Goal: Task Accomplishment & Management: Complete application form

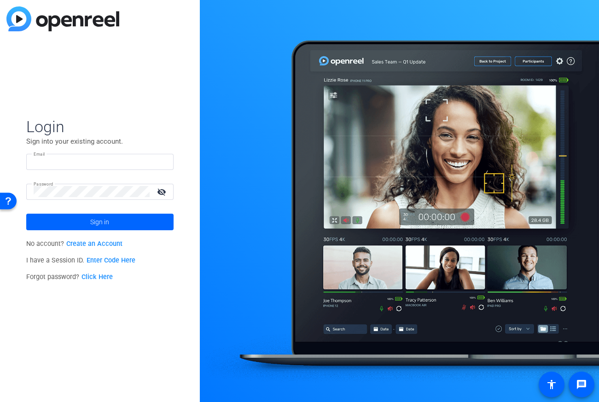
type input "[PERSON_NAME][EMAIL_ADDRESS][PERSON_NAME][DOMAIN_NAME]"
click at [118, 226] on span at bounding box center [99, 222] width 147 height 22
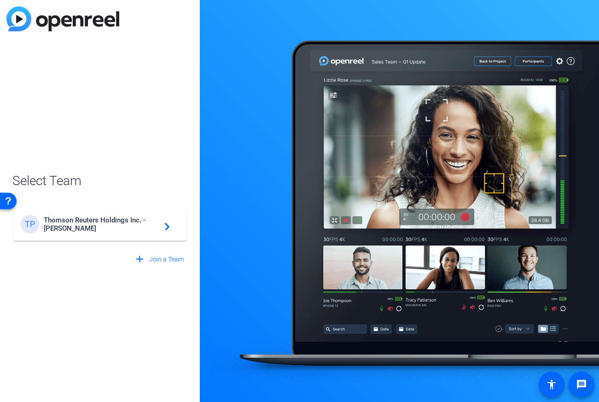
click at [128, 226] on span "Thomson Reuters Holdings Inc. - [PERSON_NAME]" at bounding box center [101, 224] width 115 height 17
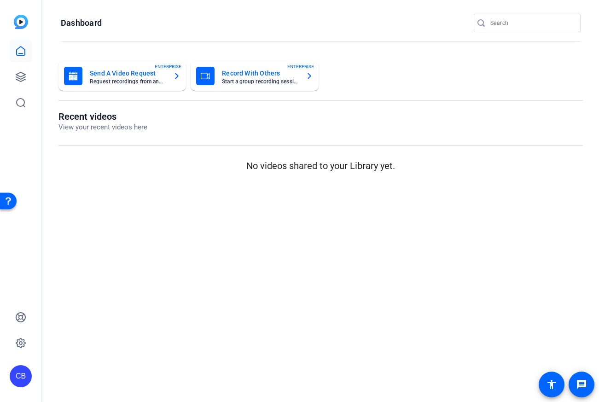
click at [290, 77] on mat-card-title "Record With Others" at bounding box center [260, 73] width 76 height 11
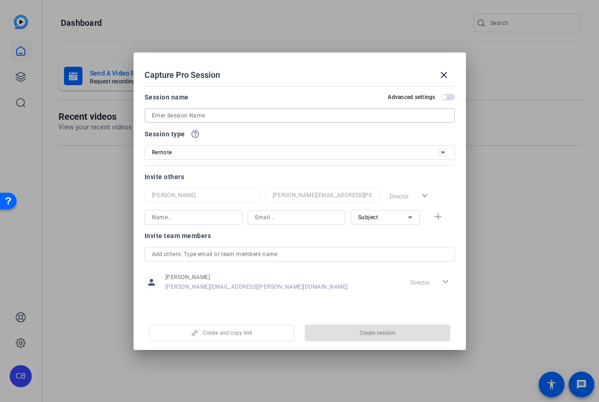
click at [188, 116] on input at bounding box center [299, 115] width 295 height 11
paste input "TR6149839 | Myth Busters Open Reel Session"
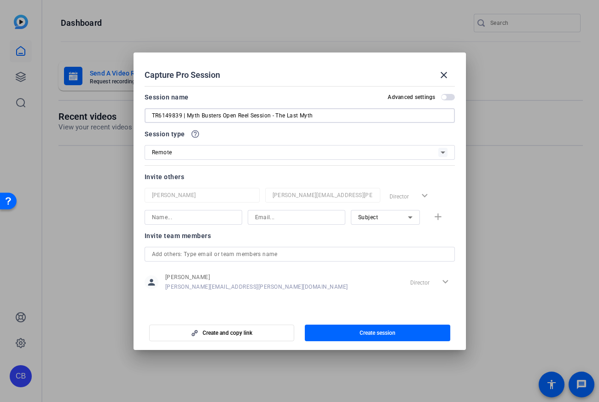
drag, startPoint x: 291, startPoint y: 116, endPoint x: 280, endPoint y: 116, distance: 10.6
click at [276, 116] on input "TR6149839 | Myth Busters Open Reel Session - The Last Myth" at bounding box center [299, 115] width 295 height 11
paste input "lacks GenAI tax solutions and is falling behind competitors"
drag, startPoint x: 386, startPoint y: 116, endPoint x: 353, endPoint y: 116, distance: 33.1
click at [353, 116] on input "TR6149839 | Myth Busters Open Reel Session - TR lacks GenAI tax solutions and i…" at bounding box center [299, 115] width 295 height 11
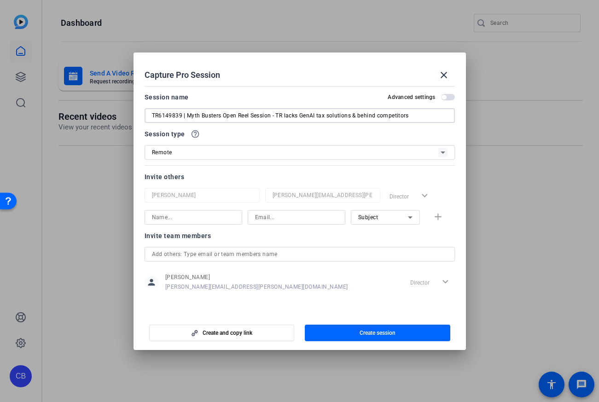
type input "TR6149839 | Myth Busters Open Reel Session - TR lacks GenAI tax solutions & beh…"
click at [446, 98] on span "button" at bounding box center [448, 97] width 14 height 6
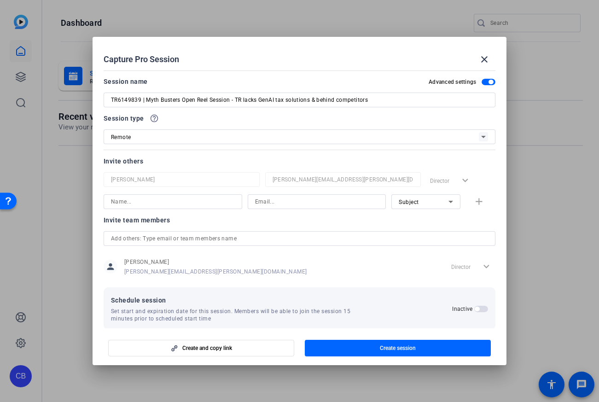
click at [475, 309] on span "button" at bounding box center [476, 308] width 5 height 5
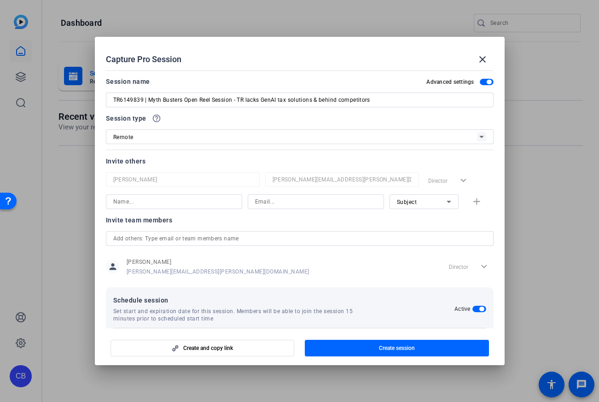
drag, startPoint x: 283, startPoint y: 203, endPoint x: 295, endPoint y: 207, distance: 12.1
click at [283, 203] on input at bounding box center [315, 201] width 121 height 11
paste input "[PERSON_NAME][EMAIL_ADDRESS][PERSON_NAME][DOMAIN_NAME]"
type input "[PERSON_NAME][EMAIL_ADDRESS][PERSON_NAME][DOMAIN_NAME]"
click at [165, 206] on input at bounding box center [173, 201] width 121 height 11
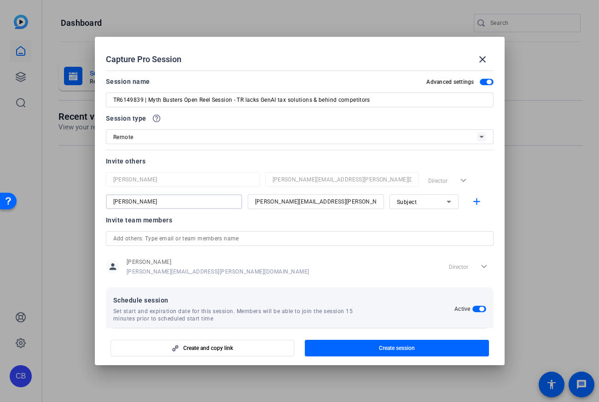
type input "[PERSON_NAME]"
click at [447, 203] on icon at bounding box center [448, 201] width 11 height 11
click at [411, 252] on span "Subject" at bounding box center [405, 249] width 20 height 11
click at [476, 202] on mat-icon "add" at bounding box center [477, 202] width 12 height 12
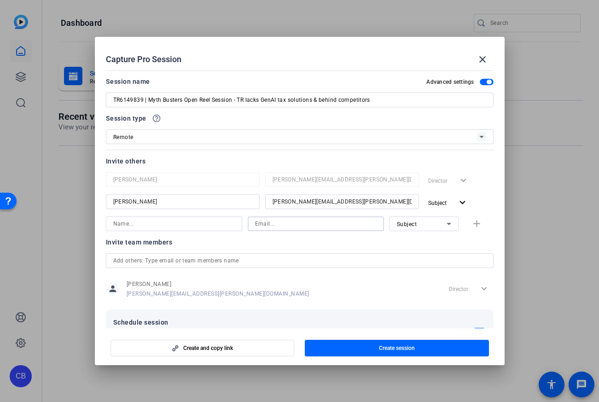
drag, startPoint x: 260, startPoint y: 223, endPoint x: 268, endPoint y: 225, distance: 7.9
click at [261, 224] on input at bounding box center [315, 223] width 121 height 11
paste input "[PERSON_NAME][EMAIL_ADDRESS][PERSON_NAME][DOMAIN_NAME]"
type input "[PERSON_NAME][EMAIL_ADDRESS][PERSON_NAME][DOMAIN_NAME]"
click at [195, 226] on input at bounding box center [173, 223] width 121 height 11
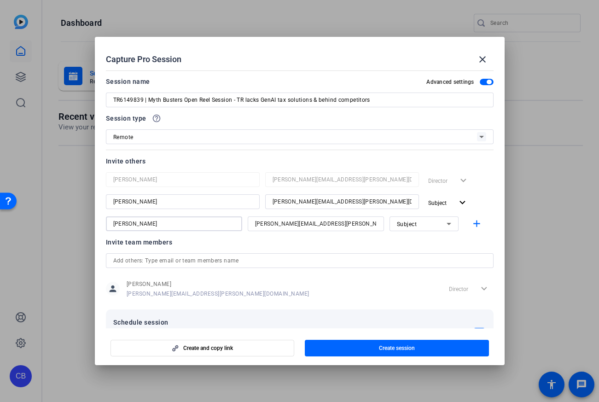
type input "[PERSON_NAME]"
click at [443, 225] on icon at bounding box center [448, 223] width 11 height 11
drag, startPoint x: 422, startPoint y: 255, endPoint x: 430, endPoint y: 254, distance: 8.3
click at [422, 255] on mat-option "Watcher" at bounding box center [422, 256] width 69 height 15
click at [472, 226] on mat-icon "add" at bounding box center [477, 224] width 12 height 12
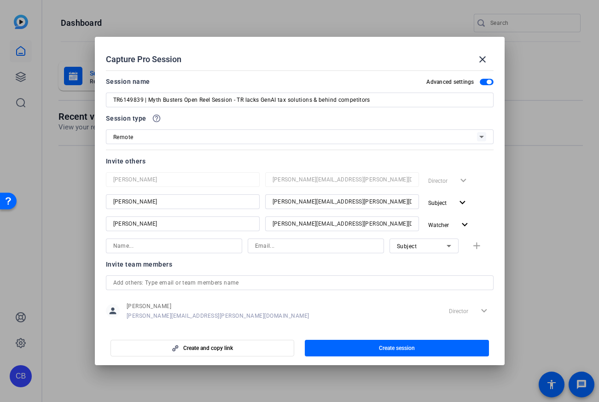
click at [274, 247] on input at bounding box center [315, 245] width 121 height 11
paste input "[PERSON_NAME][EMAIL_ADDRESS][PERSON_NAME][DOMAIN_NAME]"
type input "[PERSON_NAME][EMAIL_ADDRESS][PERSON_NAME][DOMAIN_NAME]"
click at [183, 246] on input at bounding box center [173, 245] width 121 height 11
type input "[PERSON_NAME]"
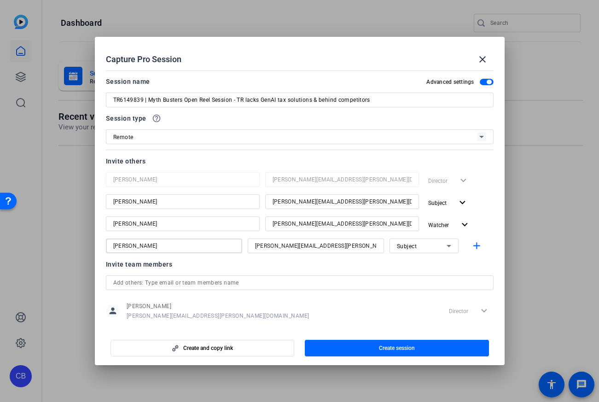
click at [447, 243] on icon at bounding box center [448, 245] width 11 height 11
click at [428, 261] on mat-option "Collaborator" at bounding box center [422, 264] width 69 height 15
click at [478, 246] on mat-icon "add" at bounding box center [477, 246] width 12 height 12
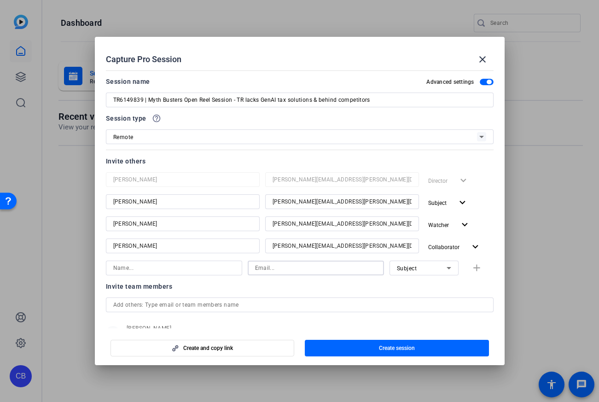
click at [267, 270] on input at bounding box center [315, 267] width 121 height 11
paste input "[PERSON_NAME][EMAIL_ADDRESS][DOMAIN_NAME]"
type input "[PERSON_NAME][EMAIL_ADDRESS][DOMAIN_NAME]"
click at [185, 266] on input at bounding box center [173, 267] width 121 height 11
type input "[PERSON_NAME]"
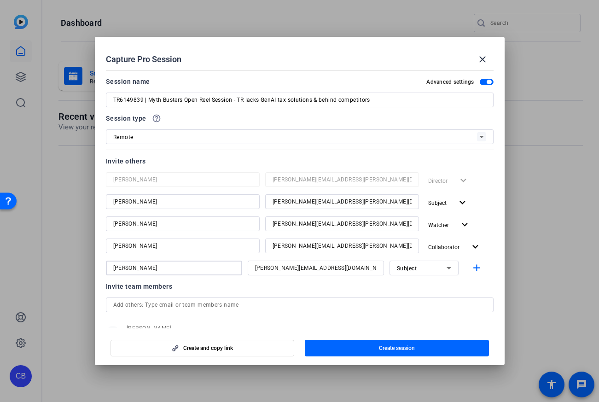
click at [433, 271] on div "Subject" at bounding box center [422, 268] width 50 height 12
click at [416, 305] on mat-option "Watcher" at bounding box center [422, 301] width 69 height 15
click at [474, 268] on mat-icon "add" at bounding box center [477, 268] width 12 height 12
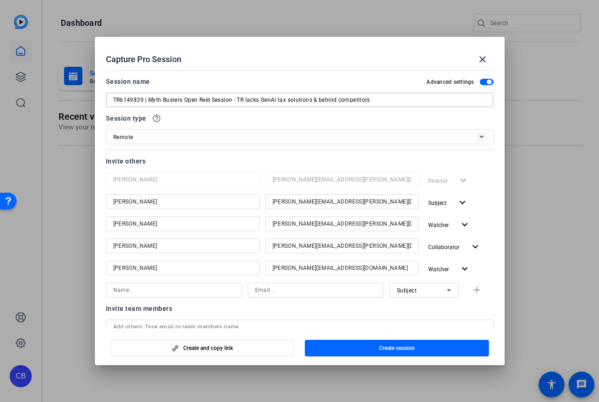
drag, startPoint x: 378, startPoint y: 101, endPoint x: 128, endPoint y: 90, distance: 249.7
click at [128, 90] on div "Session name Advanced settings TR6149839 | Myth Busters Open Reel Session - TR …" at bounding box center [299, 91] width 387 height 31
drag, startPoint x: 365, startPoint y: 202, endPoint x: 228, endPoint y: 196, distance: 137.2
click at [229, 196] on div "[PERSON_NAME] [PERSON_NAME][EMAIL_ADDRESS][PERSON_NAME][DOMAIN_NAME] Subject ex…" at bounding box center [299, 202] width 387 height 17
drag, startPoint x: 371, startPoint y: 226, endPoint x: 265, endPoint y: 223, distance: 106.8
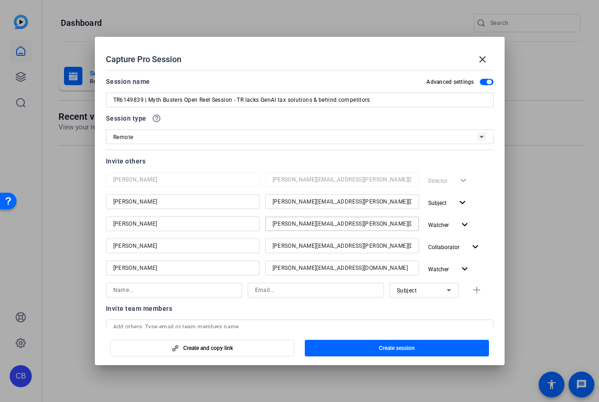
click at [255, 223] on div "[PERSON_NAME] [PERSON_NAME][EMAIL_ADDRESS][PERSON_NAME][DOMAIN_NAME] Watcher ex…" at bounding box center [299, 224] width 387 height 17
drag, startPoint x: 386, startPoint y: 248, endPoint x: 242, endPoint y: 244, distance: 144.1
click at [242, 243] on div "[PERSON_NAME] [PERSON_NAME][EMAIL_ADDRESS][PERSON_NAME][DOMAIN_NAME] Collaborat…" at bounding box center [299, 246] width 387 height 17
drag, startPoint x: 382, startPoint y: 267, endPoint x: 389, endPoint y: 270, distance: 7.2
click at [382, 267] on input "[PERSON_NAME][EMAIL_ADDRESS][DOMAIN_NAME]" at bounding box center [341, 267] width 139 height 11
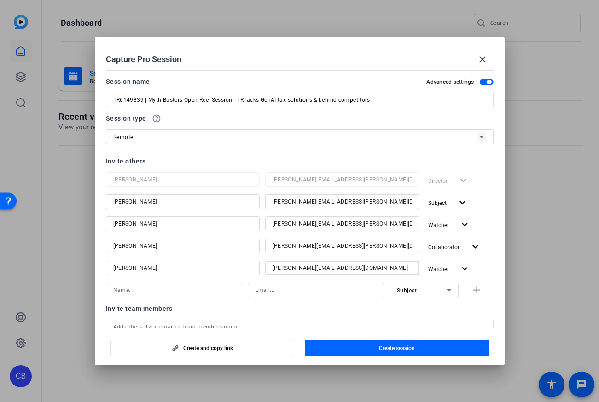
drag, startPoint x: 383, startPoint y: 270, endPoint x: 229, endPoint y: 262, distance: 154.8
click at [229, 262] on div "[PERSON_NAME] [PERSON_NAME][EMAIL_ADDRESS][DOMAIN_NAME] Watcher expand_more" at bounding box center [299, 268] width 387 height 17
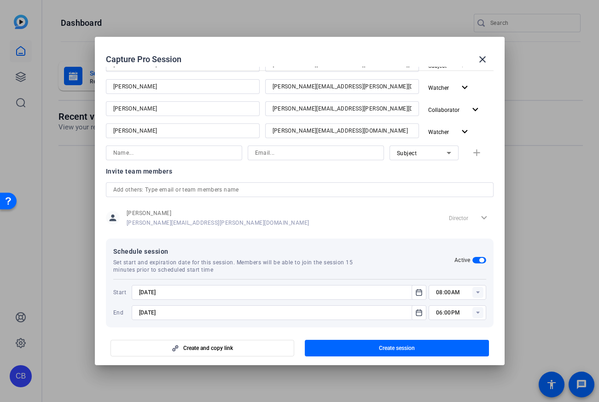
scroll to position [146, 0]
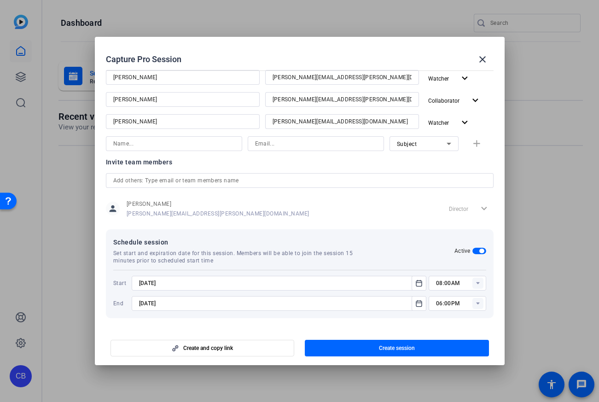
click at [473, 285] on rect at bounding box center [477, 282] width 11 height 11
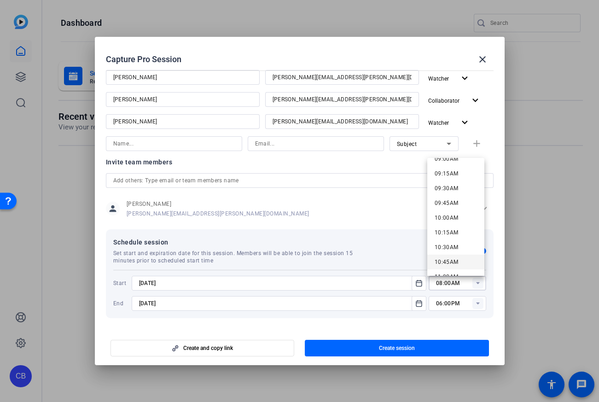
scroll to position [549, 0]
click at [452, 223] on span "10:15AM" at bounding box center [446, 223] width 24 height 6
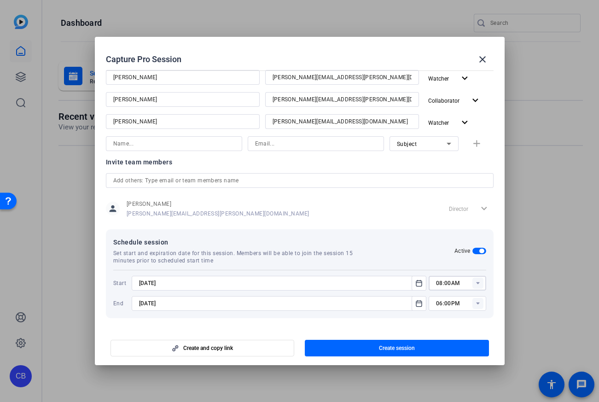
type input "10:15AM"
click at [474, 304] on rect at bounding box center [477, 303] width 11 height 11
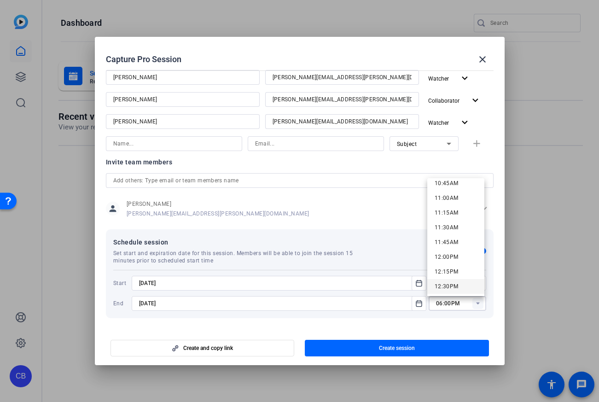
scroll to position [615, 0]
click at [452, 248] on span "11:30AM" at bounding box center [446, 251] width 24 height 11
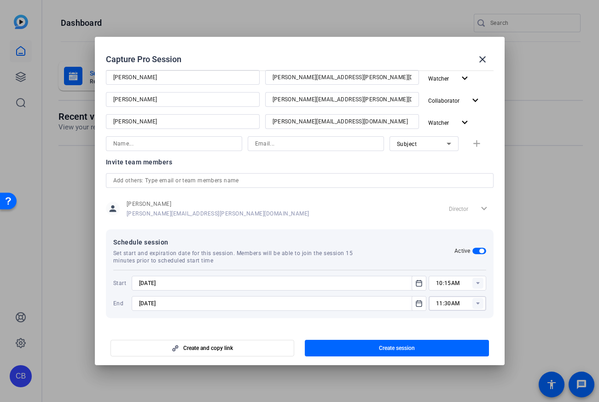
click at [479, 305] on rect at bounding box center [477, 303] width 11 height 11
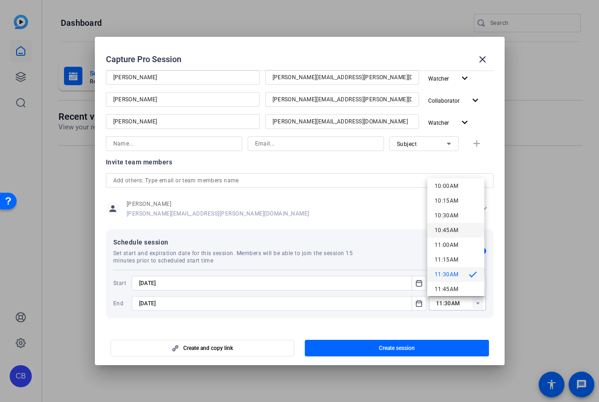
scroll to position [601, 0]
click at [453, 280] on span "11:45AM" at bounding box center [446, 280] width 24 height 6
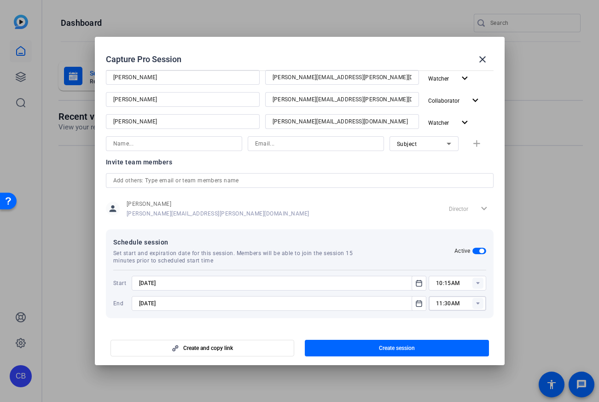
type input "11:45AM"
click at [491, 309] on div "Schedule session Set start and expiration date for this session. Members will b…" at bounding box center [299, 273] width 387 height 89
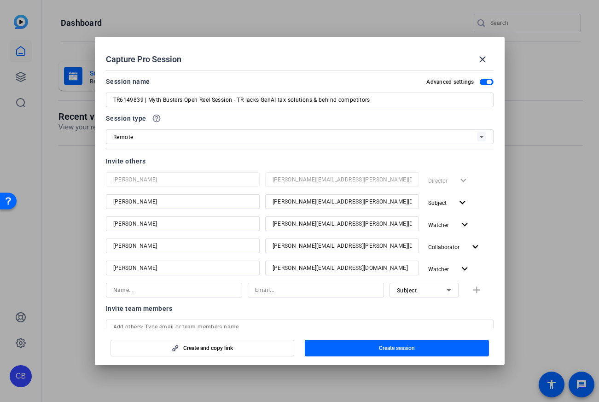
scroll to position [146, 0]
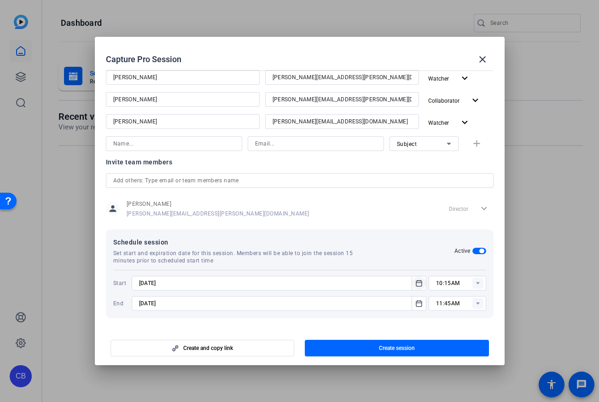
click at [420, 283] on icon "Open calendar" at bounding box center [418, 282] width 7 height 11
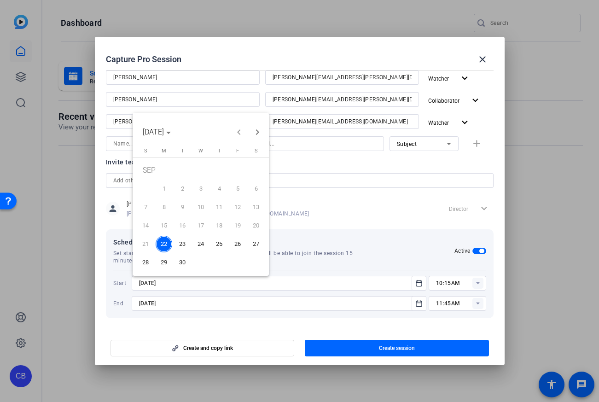
drag, startPoint x: 167, startPoint y: 243, endPoint x: 161, endPoint y: 243, distance: 6.4
click at [167, 243] on span "22" at bounding box center [164, 244] width 17 height 17
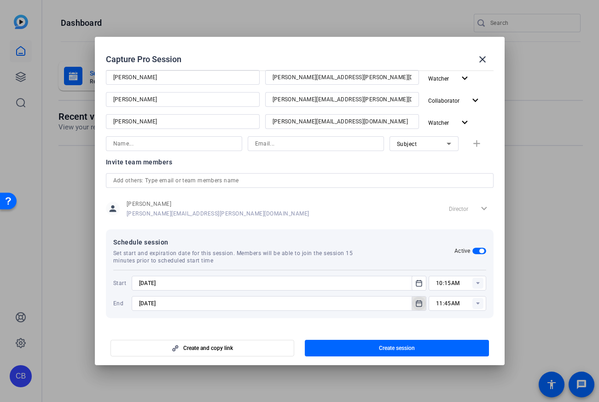
click at [415, 304] on icon "Open calendar" at bounding box center [418, 303] width 7 height 11
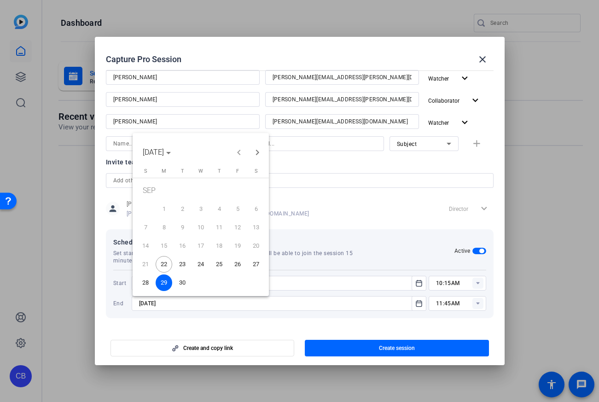
click at [164, 267] on span "22" at bounding box center [164, 264] width 17 height 17
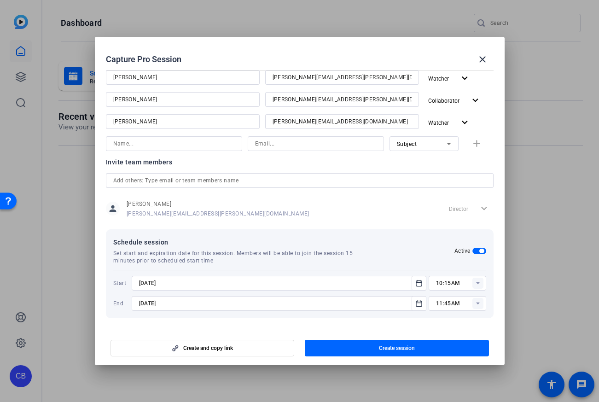
type input "[DATE]"
click at [298, 323] on mat-dialog-content "Session name Advanced settings TR6149839 | Myth Busters Open Reel Session - TR …" at bounding box center [300, 197] width 410 height 261
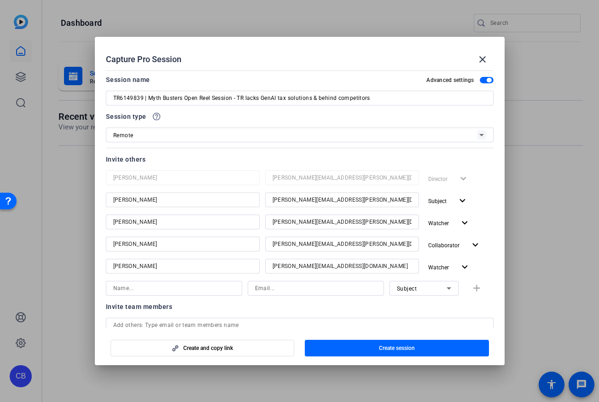
scroll to position [0, 0]
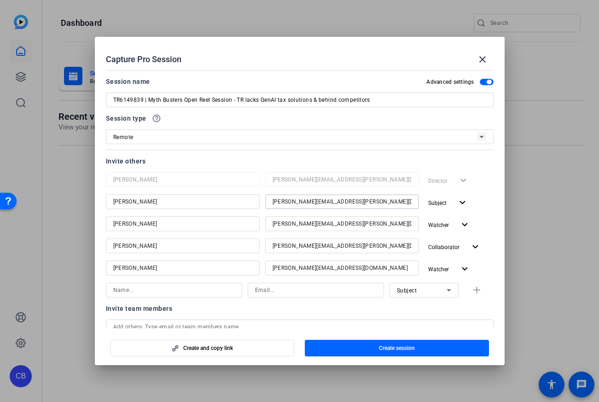
click at [367, 199] on input "[PERSON_NAME][EMAIL_ADDRESS][PERSON_NAME][DOMAIN_NAME]" at bounding box center [341, 201] width 139 height 11
click at [372, 225] on input "[PERSON_NAME][EMAIL_ADDRESS][PERSON_NAME][DOMAIN_NAME]" at bounding box center [341, 223] width 139 height 11
click at [387, 248] on input "[PERSON_NAME][EMAIL_ADDRESS][PERSON_NAME][DOMAIN_NAME]" at bounding box center [341, 245] width 139 height 11
drag, startPoint x: 381, startPoint y: 272, endPoint x: 375, endPoint y: 272, distance: 6.0
click at [381, 272] on input "[PERSON_NAME][EMAIL_ADDRESS][DOMAIN_NAME]" at bounding box center [341, 267] width 139 height 11
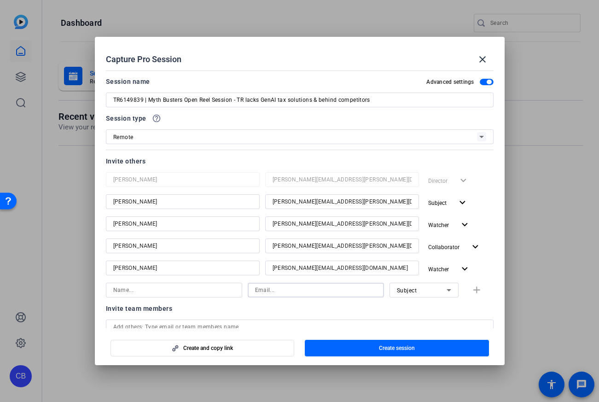
click at [302, 292] on input at bounding box center [315, 289] width 121 height 11
click at [281, 306] on div "Email is required" at bounding box center [316, 302] width 136 height 10
click at [153, 291] on input at bounding box center [173, 289] width 121 height 11
click at [173, 299] on div at bounding box center [174, 302] width 136 height 10
click at [393, 346] on span "Create session" at bounding box center [397, 347] width 36 height 7
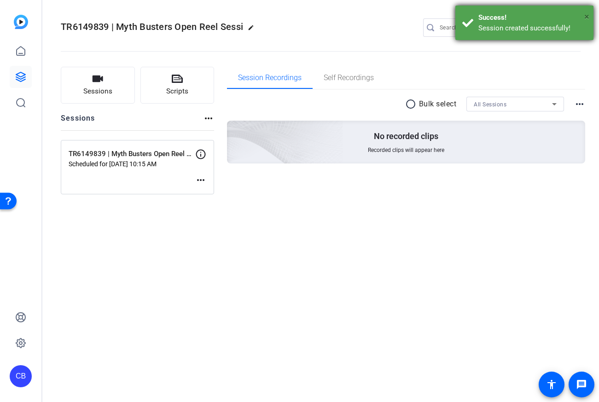
click at [586, 17] on span "×" at bounding box center [586, 16] width 5 height 11
